Goal: Task Accomplishment & Management: Use online tool/utility

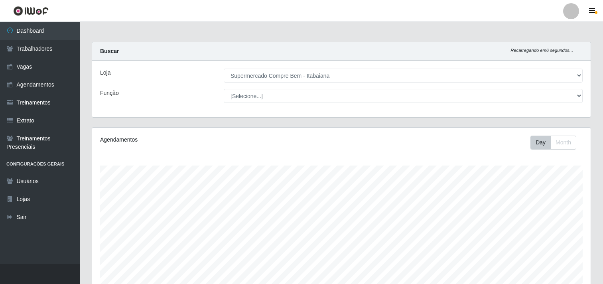
select select "264"
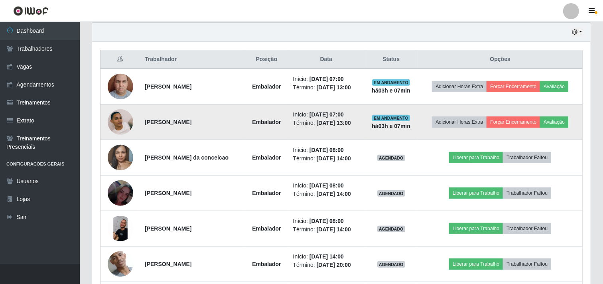
scroll to position [325, 0]
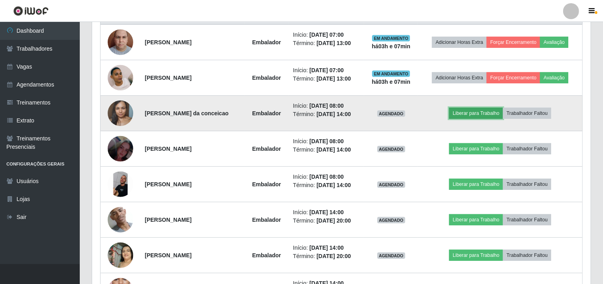
click at [484, 108] on button "Liberar para Trabalho" at bounding box center [476, 113] width 54 height 11
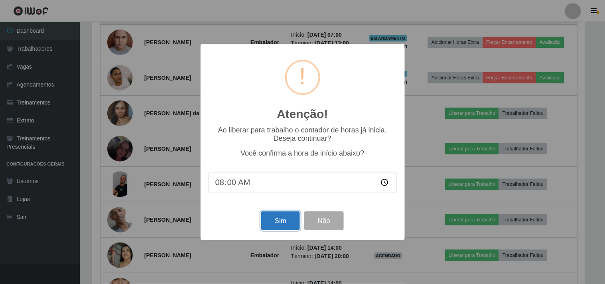
click at [290, 224] on button "Sim" at bounding box center [280, 220] width 39 height 19
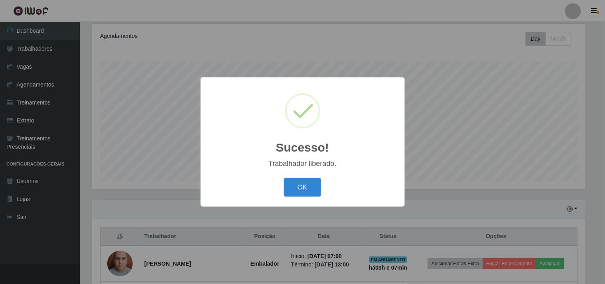
click at [284, 178] on button "OK" at bounding box center [302, 187] width 37 height 19
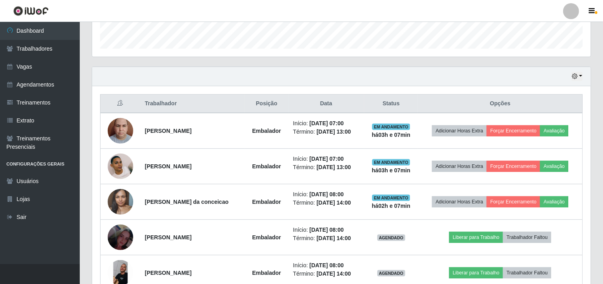
scroll to position [325, 0]
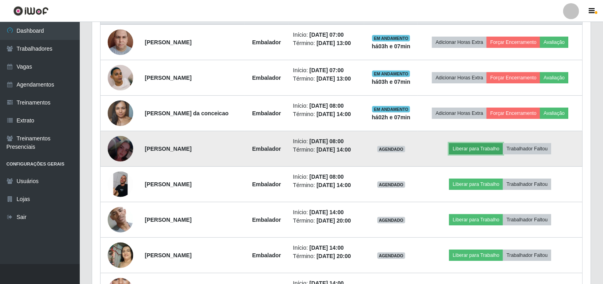
click at [491, 150] on button "Liberar para Trabalho" at bounding box center [476, 148] width 54 height 11
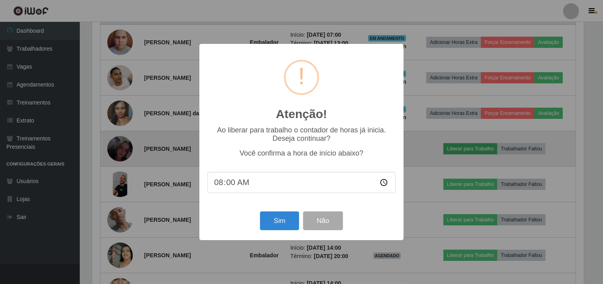
scroll to position [165, 493]
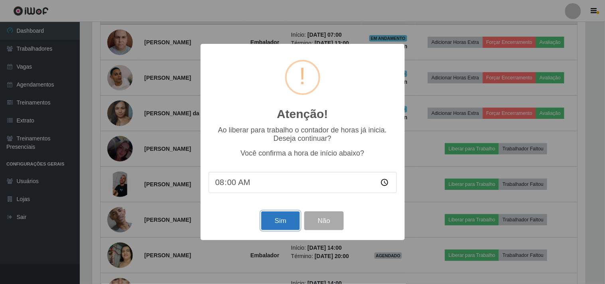
click at [295, 225] on button "Sim" at bounding box center [280, 220] width 39 height 19
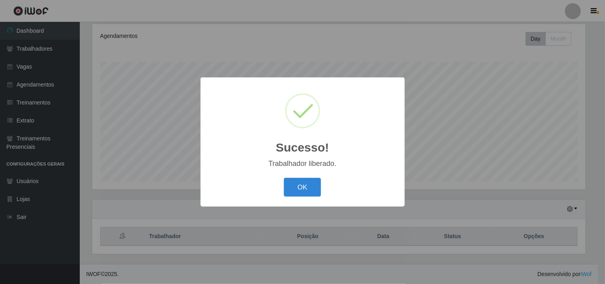
click at [284, 178] on button "OK" at bounding box center [302, 187] width 37 height 19
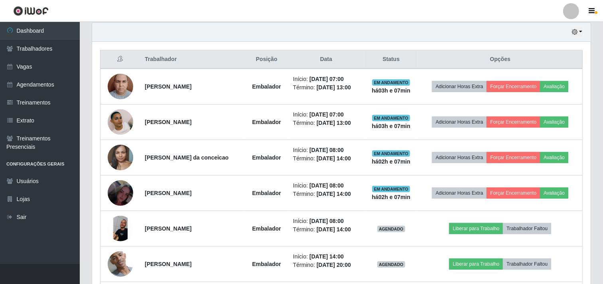
scroll to position [369, 0]
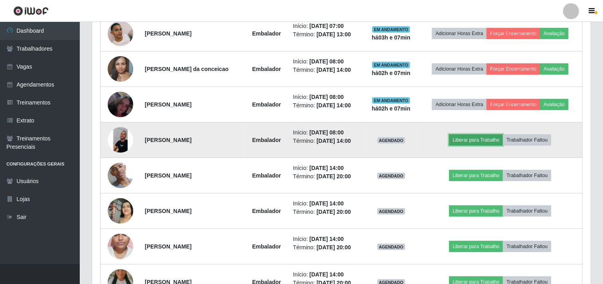
click at [472, 141] on button "Liberar para Trabalho" at bounding box center [476, 139] width 54 height 11
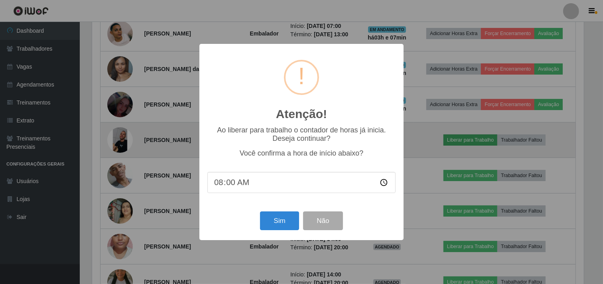
scroll to position [165, 493]
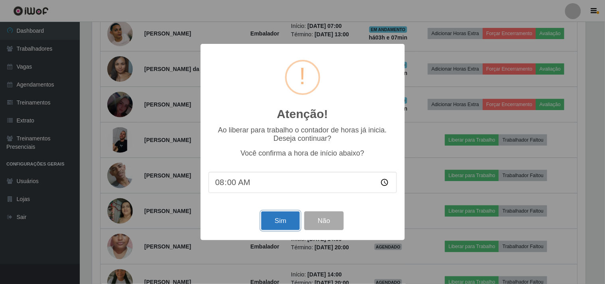
click at [279, 224] on button "Sim" at bounding box center [280, 220] width 39 height 19
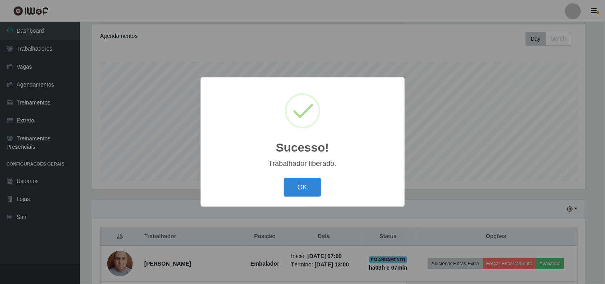
click at [284, 178] on button "OK" at bounding box center [302, 187] width 37 height 19
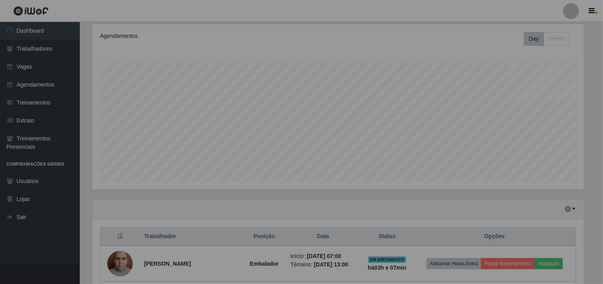
scroll to position [0, 0]
